Goal: Check status: Check status

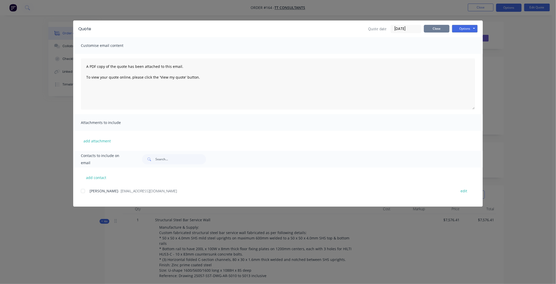
click at [440, 29] on button "Close" at bounding box center [437, 29] width 26 height 8
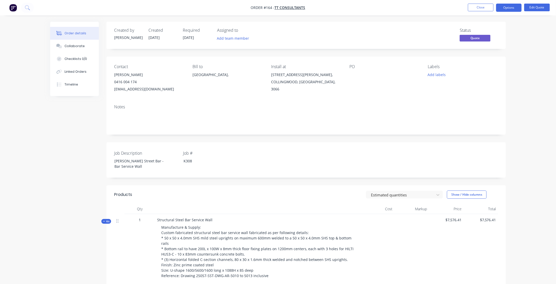
click at [103, 221] on icon "button" at bounding box center [104, 221] width 2 height 3
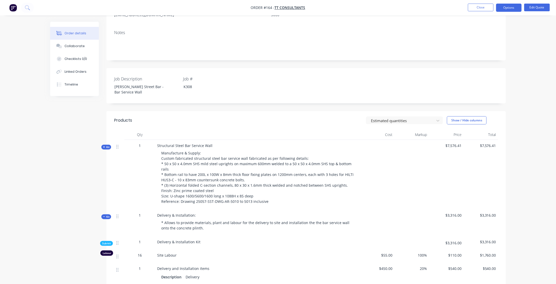
scroll to position [77, 0]
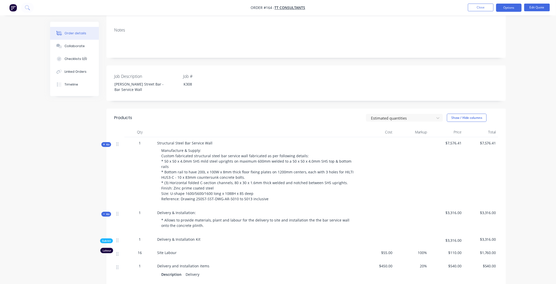
click at [104, 214] on icon "button" at bounding box center [104, 214] width 2 height 3
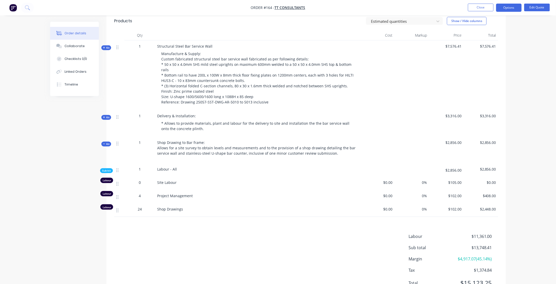
scroll to position [197, 0]
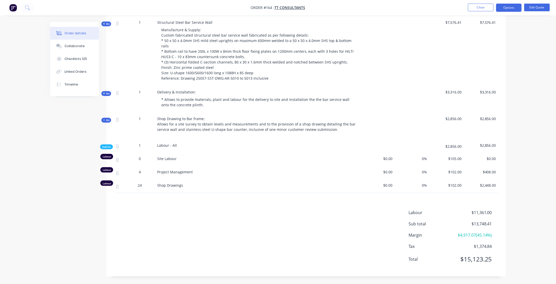
click at [104, 120] on icon "button" at bounding box center [104, 120] width 2 height 3
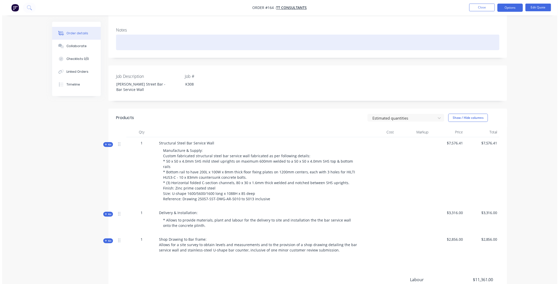
scroll to position [0, 0]
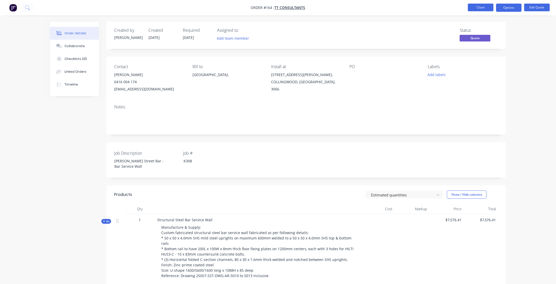
click at [480, 7] on button "Close" at bounding box center [481, 8] width 26 height 8
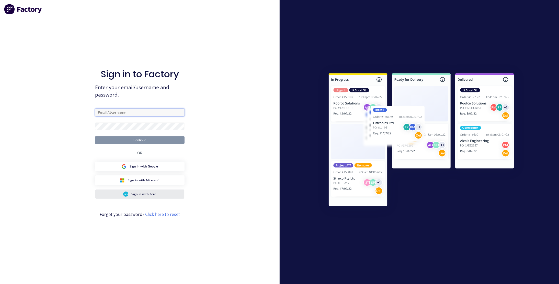
type input "[PERSON_NAME][EMAIL_ADDRESS][DOMAIN_NAME]"
click at [139, 140] on button "Continue" at bounding box center [140, 140] width 90 height 8
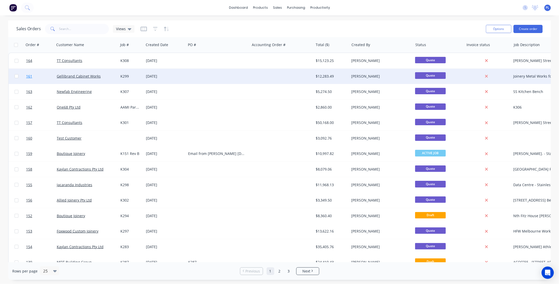
click at [28, 76] on span "161" at bounding box center [29, 76] width 6 height 5
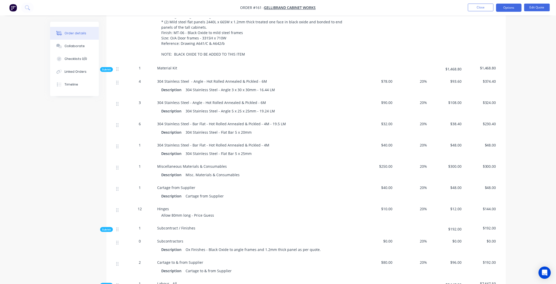
scroll to position [256, 0]
